Goal: Task Accomplishment & Management: Use online tool/utility

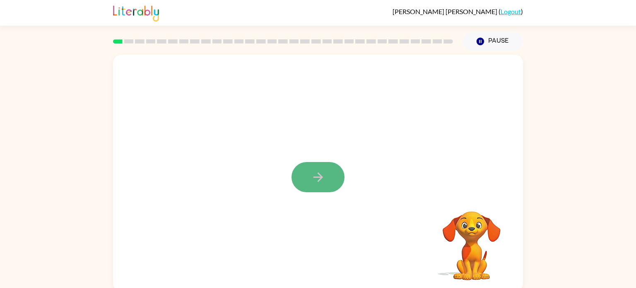
click at [323, 179] on icon "button" at bounding box center [318, 177] width 15 height 15
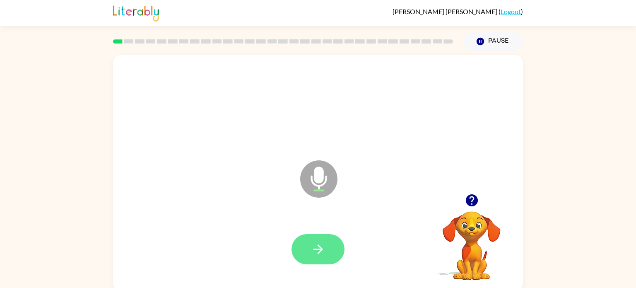
click at [321, 241] on button "button" at bounding box center [318, 249] width 53 height 30
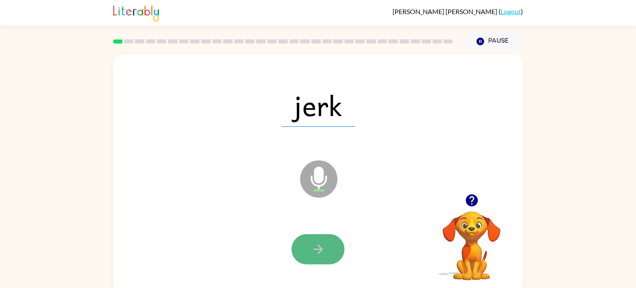
click at [314, 243] on icon "button" at bounding box center [318, 249] width 15 height 15
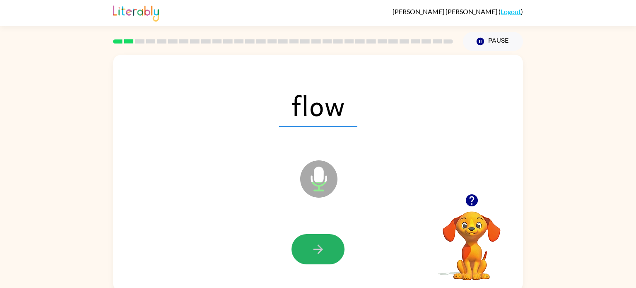
click at [315, 244] on icon "button" at bounding box center [318, 249] width 15 height 15
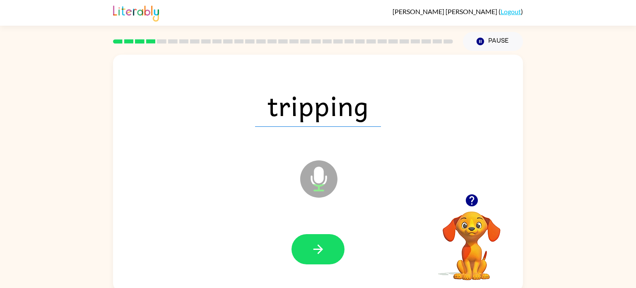
click at [315, 244] on icon "button" at bounding box center [318, 249] width 15 height 15
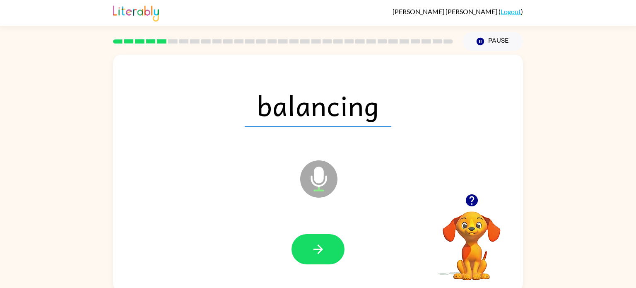
click at [315, 244] on icon "button" at bounding box center [318, 249] width 15 height 15
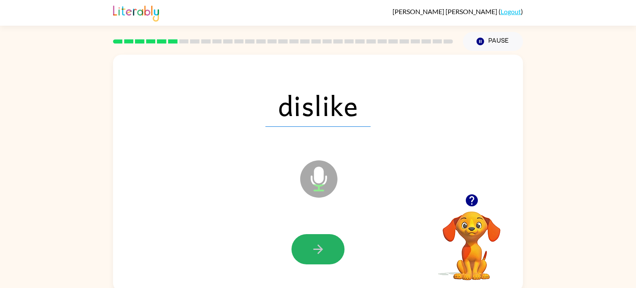
click at [315, 243] on icon "button" at bounding box center [318, 249] width 15 height 15
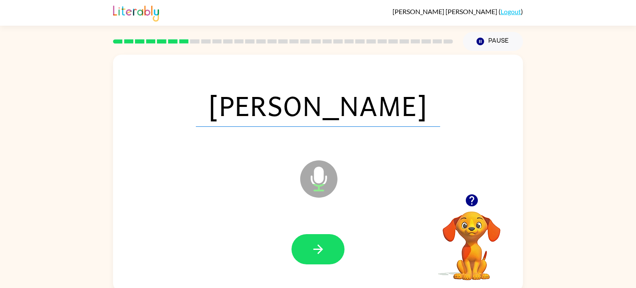
click at [315, 243] on icon "button" at bounding box center [318, 249] width 15 height 15
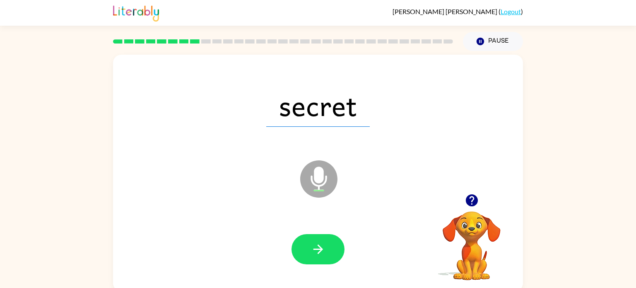
click at [315, 243] on icon "button" at bounding box center [318, 249] width 15 height 15
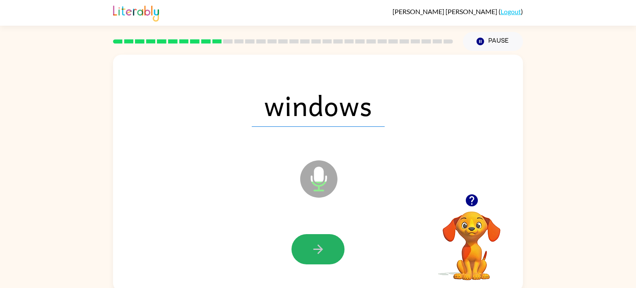
click at [315, 243] on icon "button" at bounding box center [318, 249] width 15 height 15
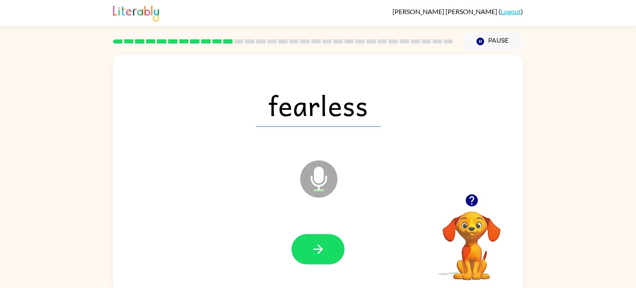
click at [315, 243] on icon "button" at bounding box center [318, 249] width 15 height 15
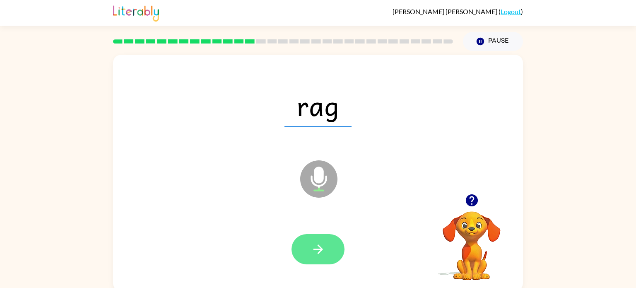
click at [315, 244] on icon "button" at bounding box center [318, 249] width 15 height 15
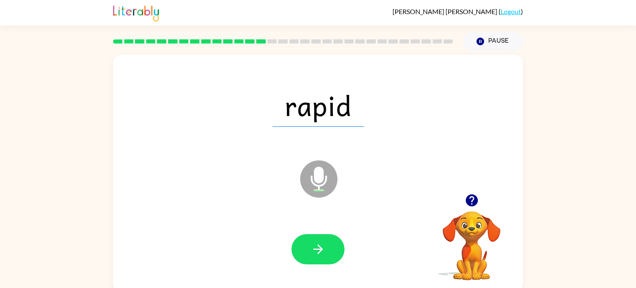
click at [315, 244] on icon "button" at bounding box center [318, 249] width 15 height 15
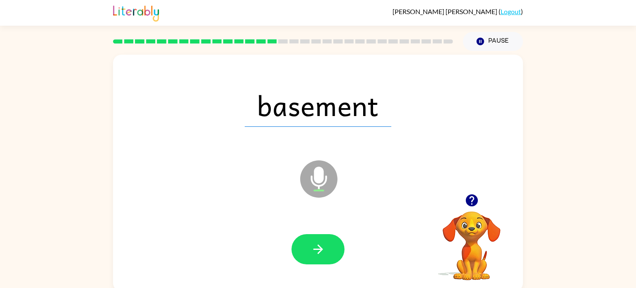
click at [315, 244] on icon "button" at bounding box center [318, 249] width 15 height 15
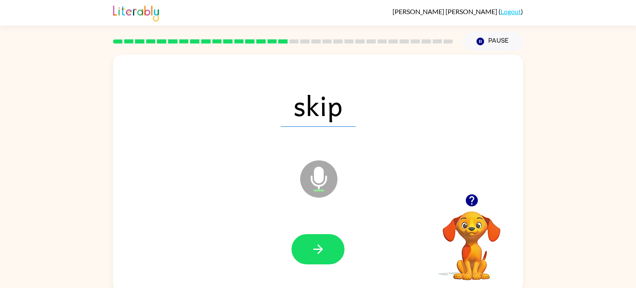
click at [315, 244] on icon "button" at bounding box center [318, 249] width 15 height 15
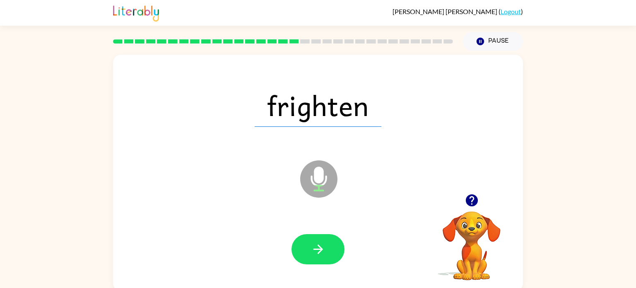
click at [315, 244] on icon "button" at bounding box center [318, 249] width 15 height 15
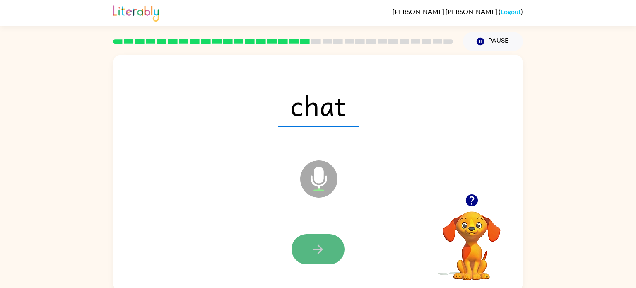
click at [314, 244] on icon "button" at bounding box center [318, 249] width 15 height 15
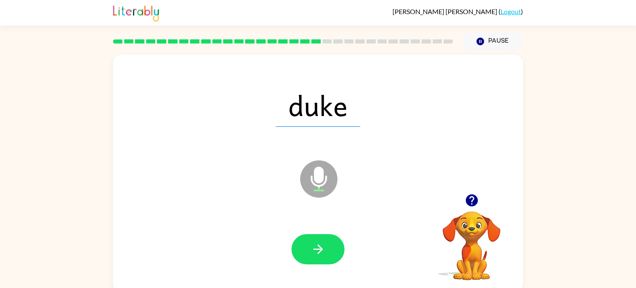
click at [314, 244] on icon "button" at bounding box center [318, 249] width 15 height 15
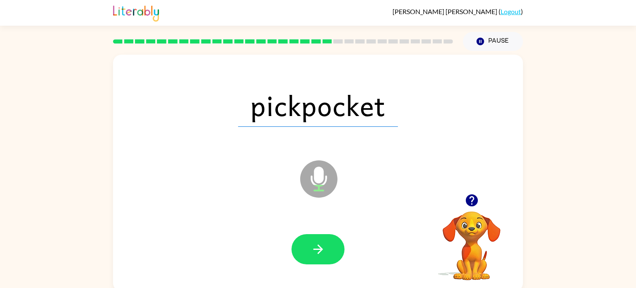
click at [314, 244] on icon "button" at bounding box center [318, 249] width 15 height 15
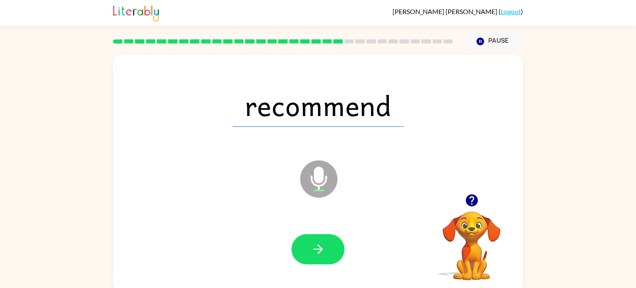
click at [314, 244] on icon "button" at bounding box center [318, 249] width 15 height 15
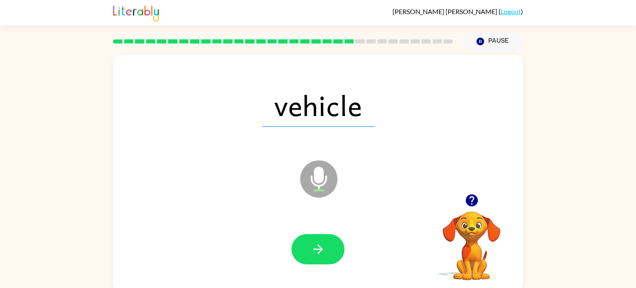
click at [314, 244] on icon "button" at bounding box center [318, 249] width 15 height 15
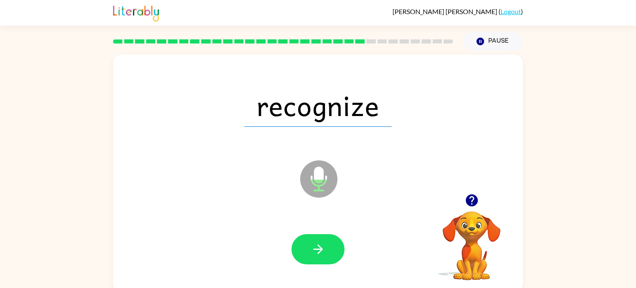
click at [314, 244] on icon "button" at bounding box center [318, 249] width 15 height 15
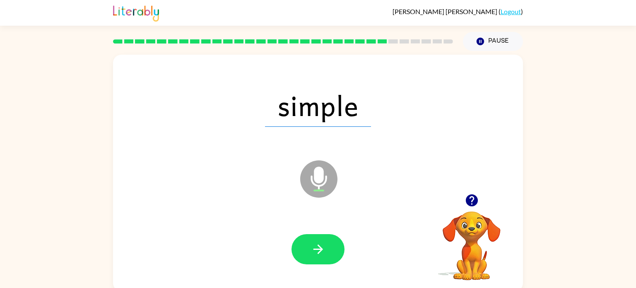
click at [314, 244] on icon "button" at bounding box center [318, 249] width 15 height 15
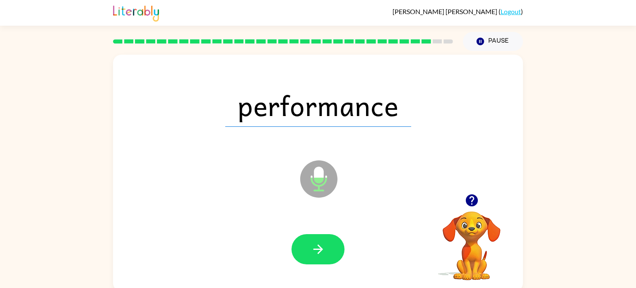
click at [314, 244] on icon "button" at bounding box center [318, 249] width 15 height 15
click at [314, 244] on div at bounding box center [318, 249] width 53 height 30
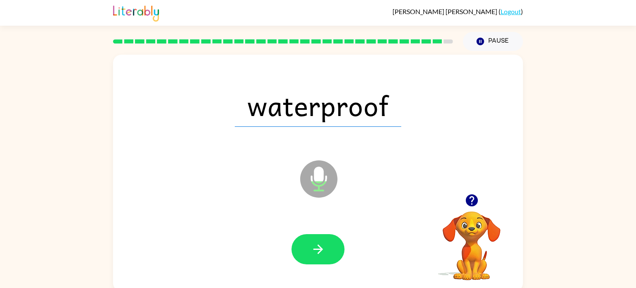
click at [314, 244] on icon "button" at bounding box center [318, 249] width 15 height 15
